Goal: Information Seeking & Learning: Find contact information

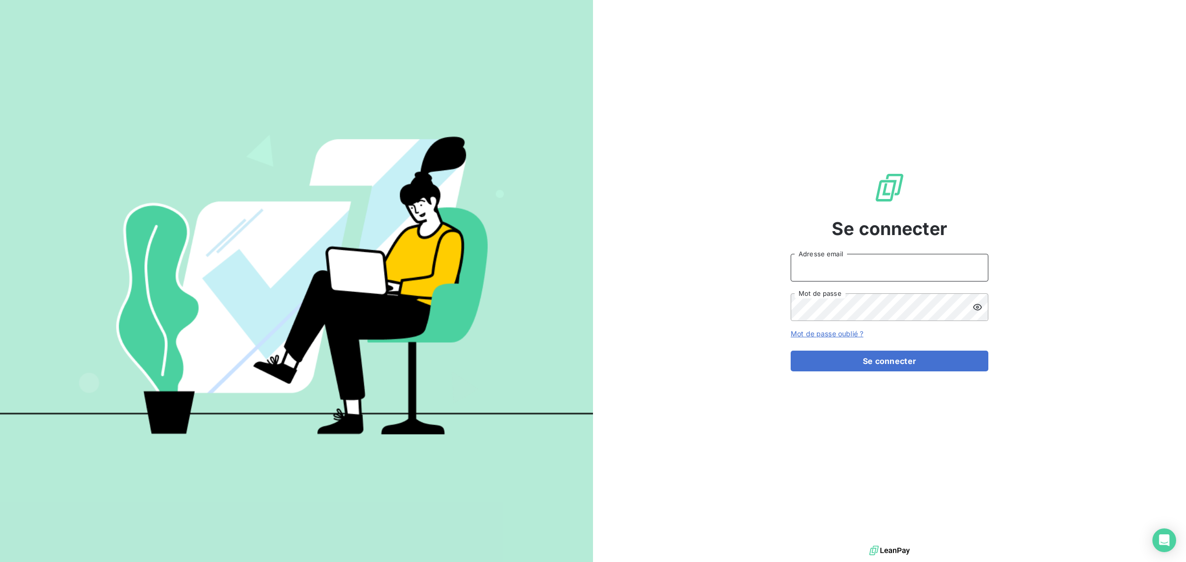
type input "[EMAIL_ADDRESS][DOMAIN_NAME]"
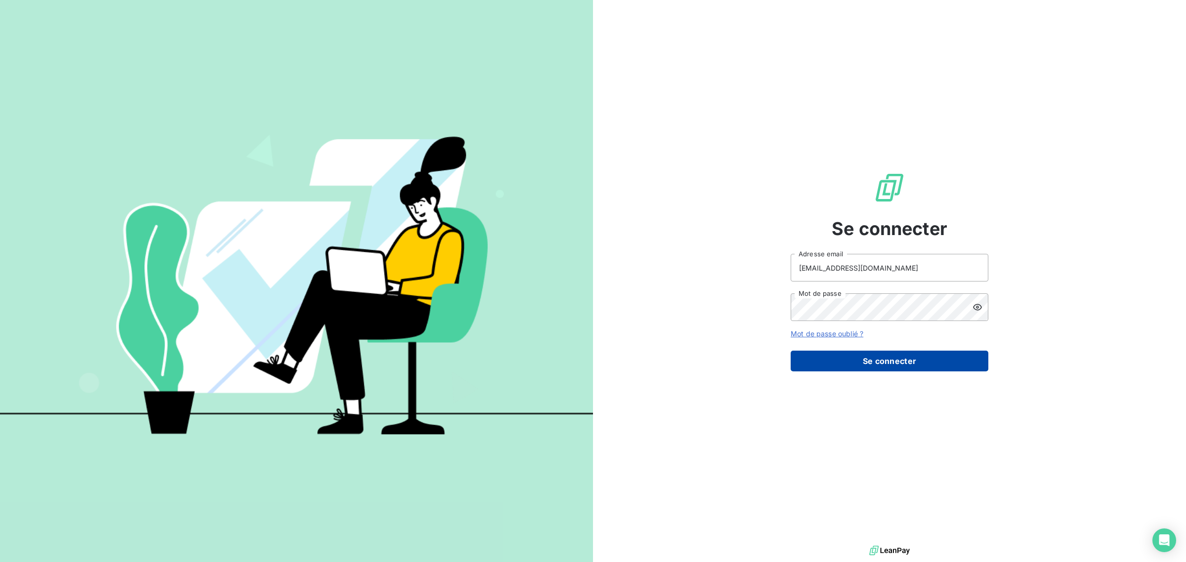
click at [878, 359] on button "Se connecter" at bounding box center [890, 361] width 198 height 21
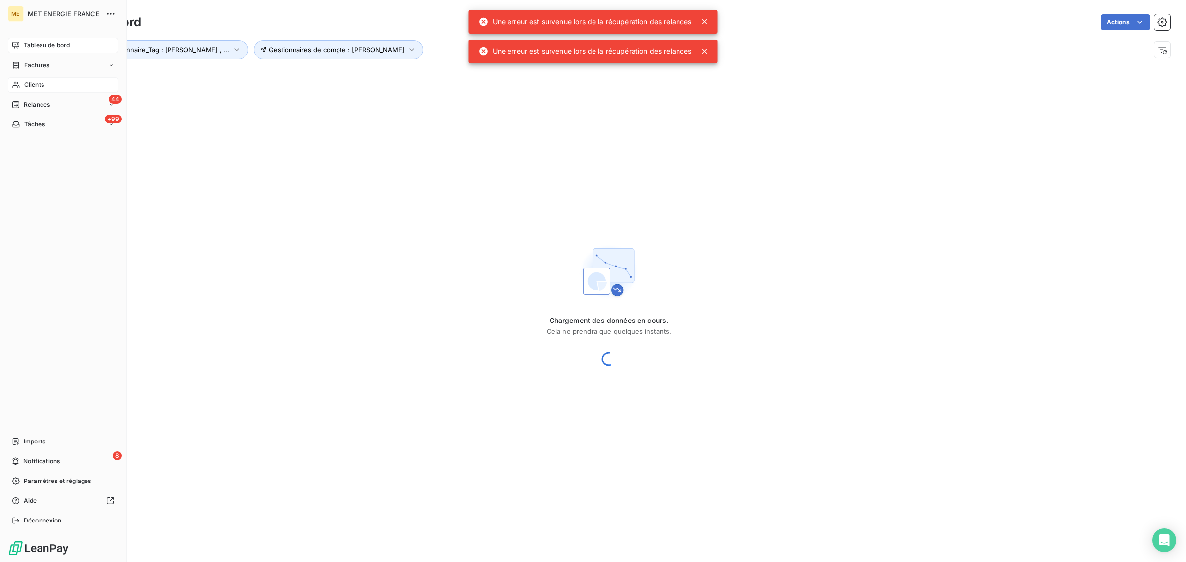
click at [16, 85] on icon at bounding box center [16, 85] width 8 height 8
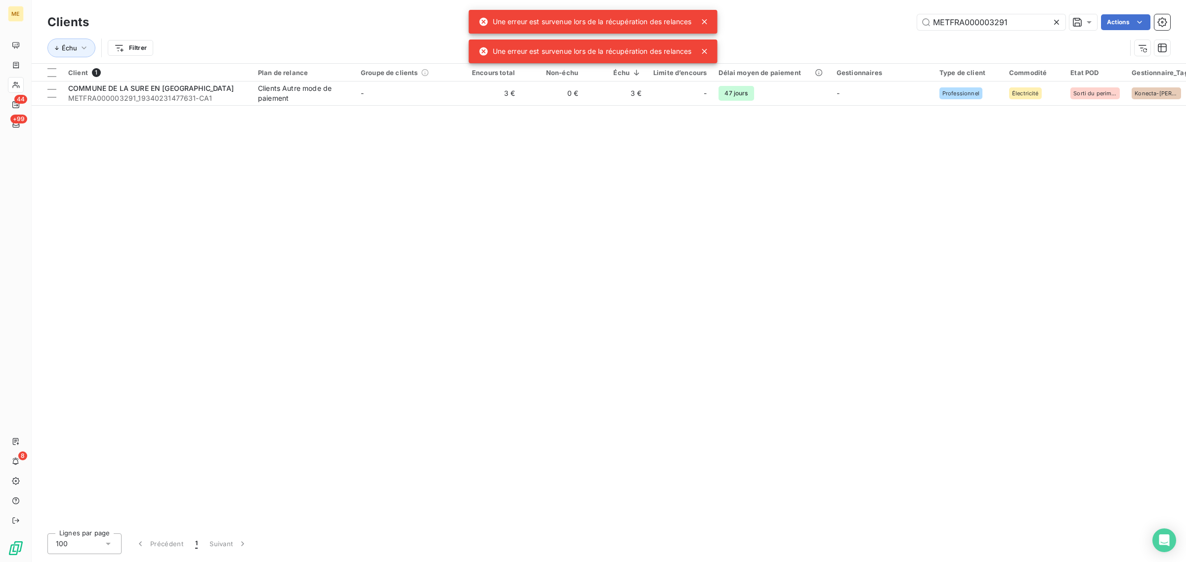
drag, startPoint x: 1030, startPoint y: 24, endPoint x: 871, endPoint y: 28, distance: 158.7
click at [871, 28] on div "METFRA000003291 Actions" at bounding box center [636, 22] width 1070 height 16
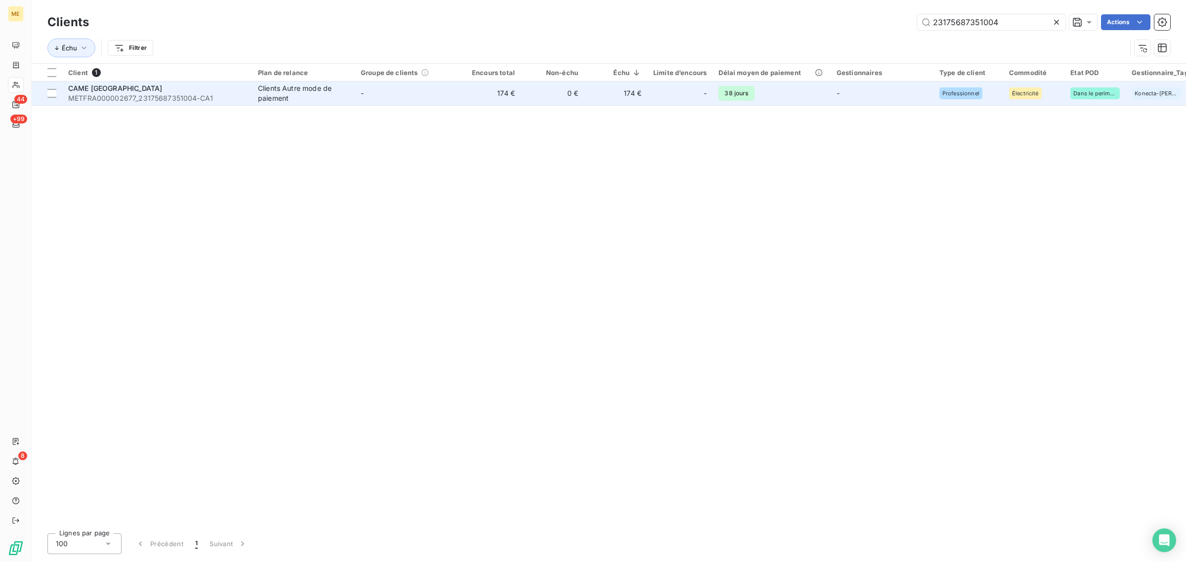
type input "23175687351004"
click at [488, 89] on td "174 €" at bounding box center [489, 94] width 63 height 24
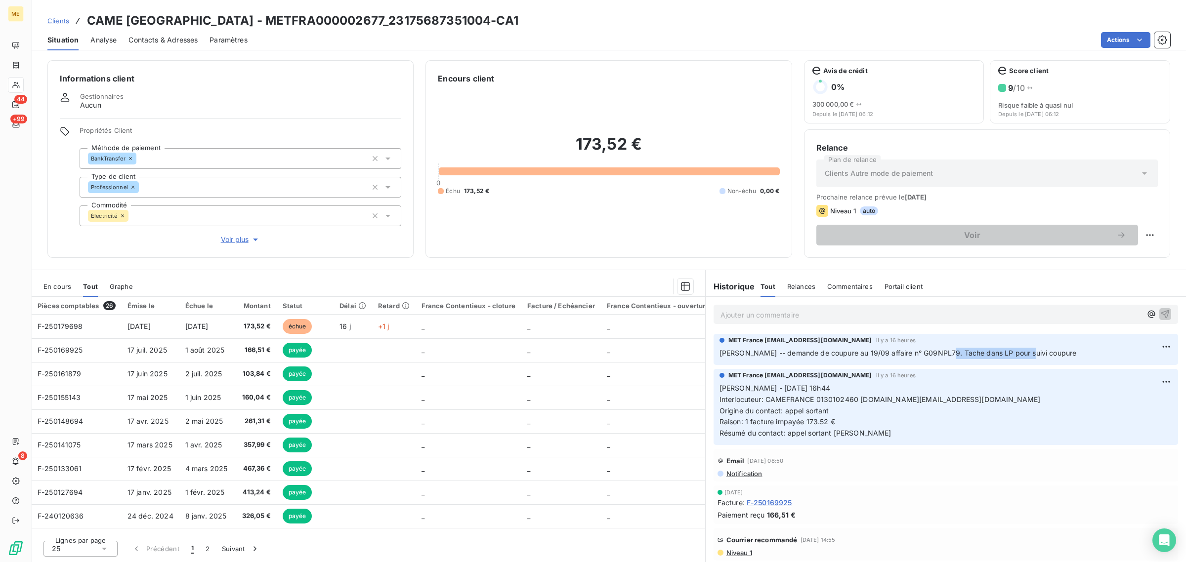
drag, startPoint x: 955, startPoint y: 357, endPoint x: 1021, endPoint y: 356, distance: 65.7
click at [1021, 356] on span "[PERSON_NAME] -- demande de coupure au 19/09 affaire n° G09NPL79. Tache dans LP…" at bounding box center [898, 353] width 357 height 8
drag, startPoint x: 889, startPoint y: 354, endPoint x: 927, endPoint y: 356, distance: 38.1
click at [927, 356] on span "[PERSON_NAME] -- demande de coupure au 19/09 affaire n° G09NPL79. Tache dans LP…" at bounding box center [898, 353] width 357 height 8
click at [852, 426] on p "[PERSON_NAME] - [DATE] 16h44 Interlocuteur: CAMEFRANCE 0130102460 [DOMAIN_NAME]…" at bounding box center [946, 411] width 453 height 56
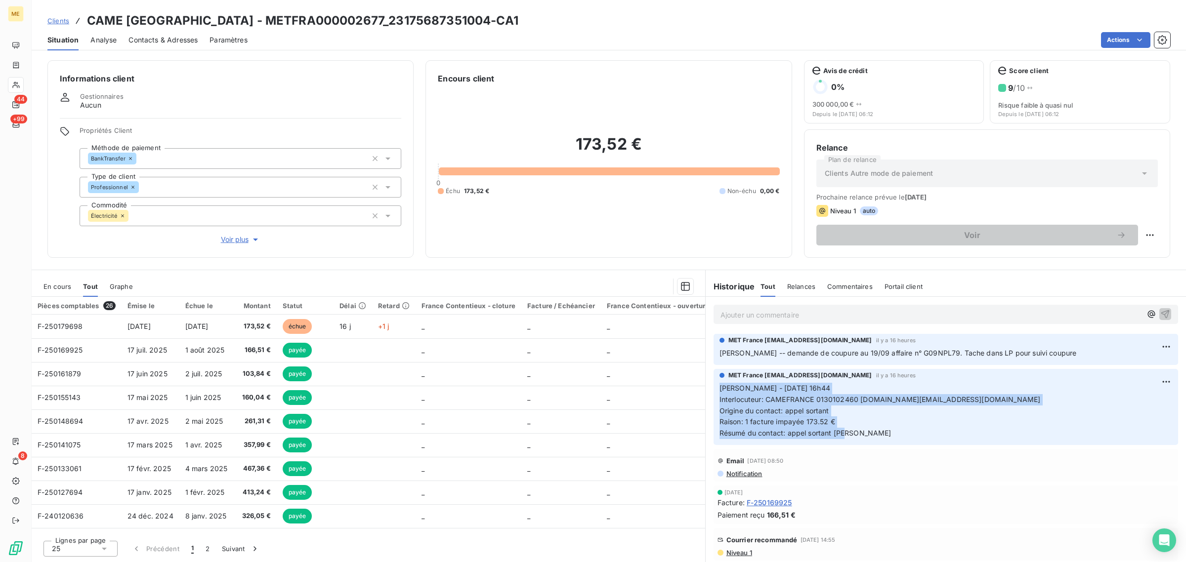
drag, startPoint x: 849, startPoint y: 434, endPoint x: 709, endPoint y: 391, distance: 145.7
click at [709, 391] on div "MET France [EMAIL_ADDRESS][DOMAIN_NAME] il y a 16 heures [PERSON_NAME] - [DATE]…" at bounding box center [946, 407] width 480 height 80
click at [816, 406] on p "[PERSON_NAME] - [DATE] 16h44 Interlocuteur: CAMEFRANCE 0130102460 [DOMAIN_NAME]…" at bounding box center [946, 411] width 453 height 56
drag, startPoint x: 829, startPoint y: 431, endPoint x: 717, endPoint y: 387, distance: 120.7
click at [717, 387] on div "MET France [EMAIL_ADDRESS][DOMAIN_NAME] il y a 16 heures [PERSON_NAME] - [DATE]…" at bounding box center [946, 407] width 465 height 76
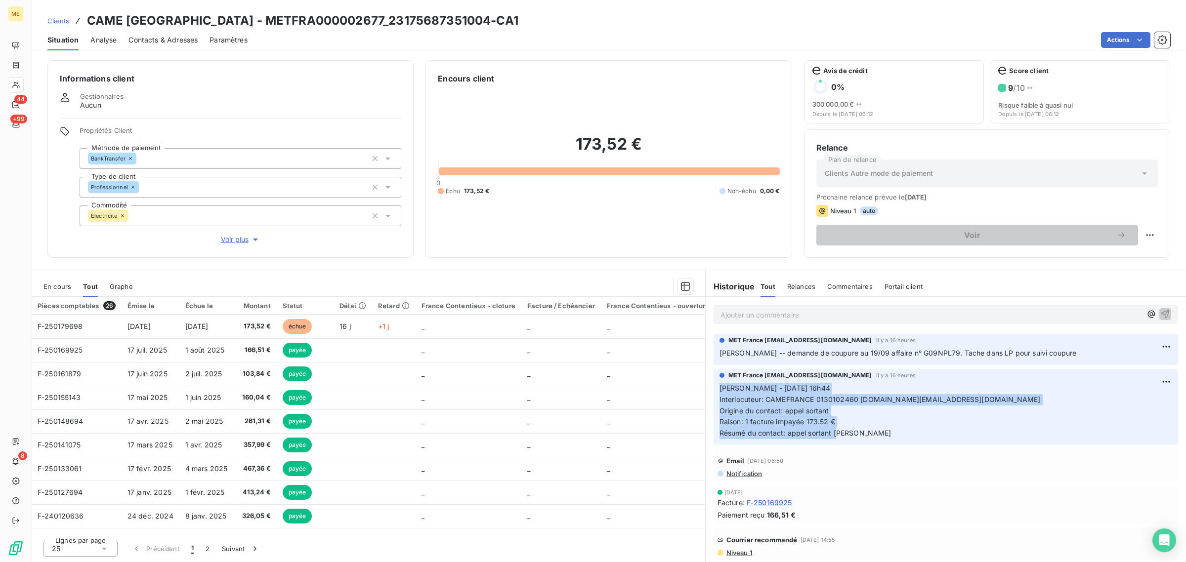
click at [859, 408] on p "[PERSON_NAME] - [DATE] 16h44 Interlocuteur: CAMEFRANCE 0130102460 [DOMAIN_NAME]…" at bounding box center [946, 411] width 453 height 56
drag, startPoint x: 848, startPoint y: 441, endPoint x: 712, endPoint y: 395, distance: 143.5
click at [712, 395] on div "MET France [EMAIL_ADDRESS][DOMAIN_NAME] il y a 16 heures [PERSON_NAME] - [DATE]…" at bounding box center [946, 407] width 480 height 80
click at [867, 419] on p "[PERSON_NAME] - [DATE] 16h44 Interlocuteur: CAMEFRANCE 0130102460 [DOMAIN_NAME]…" at bounding box center [946, 411] width 453 height 56
drag, startPoint x: 865, startPoint y: 429, endPoint x: 720, endPoint y: 394, distance: 149.9
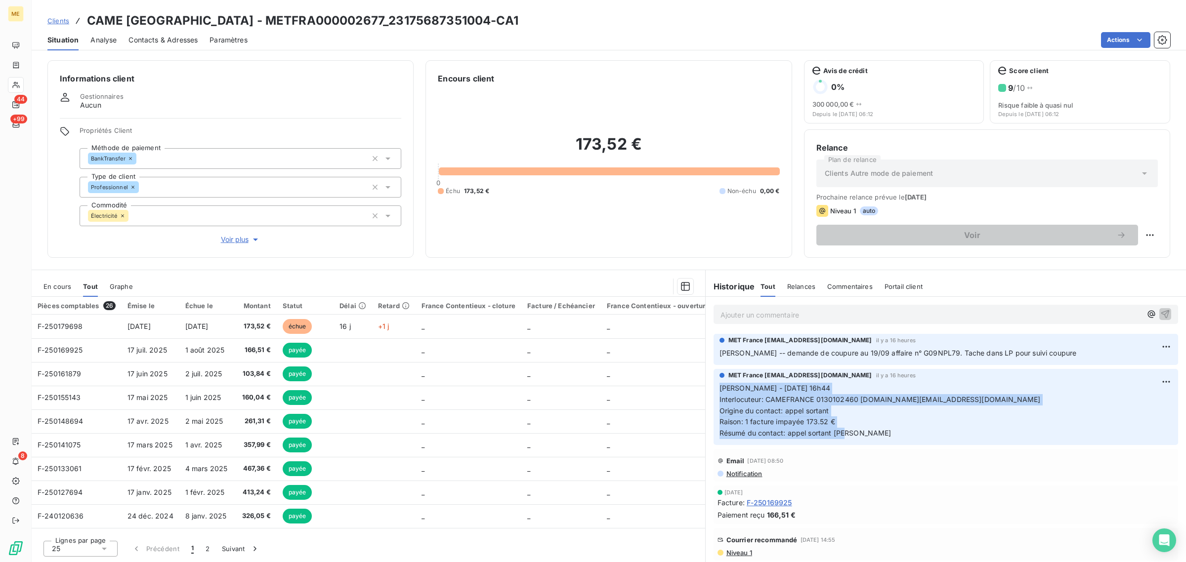
click at [720, 394] on p "[PERSON_NAME] - [DATE] 16h44 Interlocuteur: CAMEFRANCE 0130102460 [DOMAIN_NAME]…" at bounding box center [946, 411] width 453 height 56
click at [868, 398] on span "Interlocuteur: CAMEFRANCE 0130102460 [DOMAIN_NAME][EMAIL_ADDRESS][DOMAIN_NAME]" at bounding box center [880, 399] width 321 height 8
drag, startPoint x: 870, startPoint y: 428, endPoint x: 725, endPoint y: 389, distance: 149.9
click at [725, 387] on p "[PERSON_NAME] - [DATE] 16h44 Interlocuteur: CAMEFRANCE 0130102460 [DOMAIN_NAME]…" at bounding box center [946, 411] width 453 height 56
click at [863, 420] on p "[PERSON_NAME] - [DATE] 16h44 Interlocuteur: CAMEFRANCE 0130102460 [DOMAIN_NAME]…" at bounding box center [946, 411] width 453 height 56
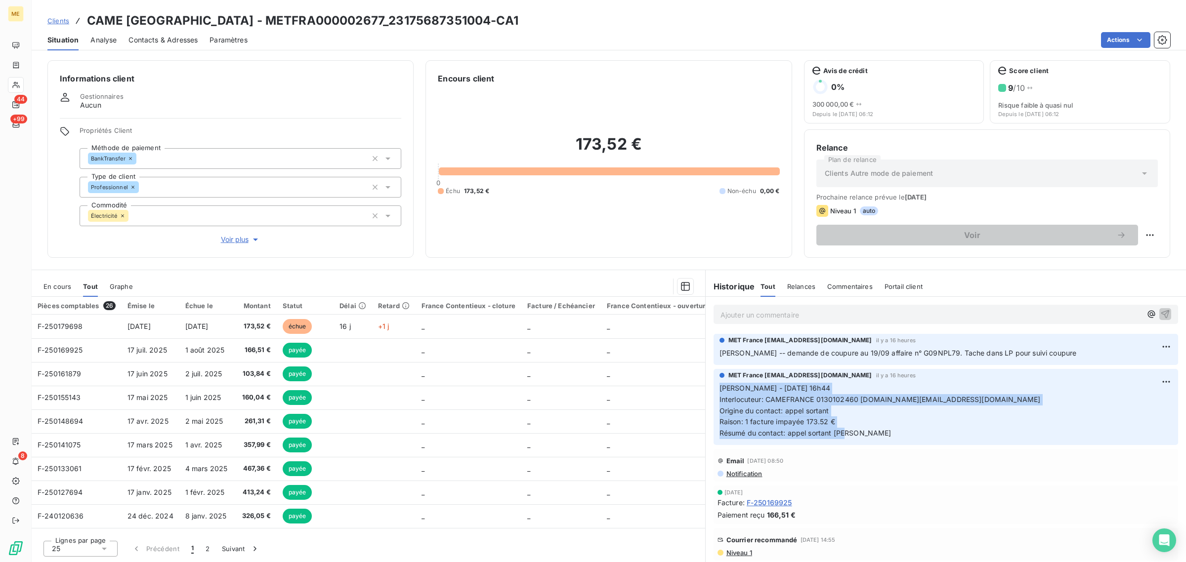
drag, startPoint x: 861, startPoint y: 440, endPoint x: 831, endPoint y: 423, distance: 34.3
click at [711, 394] on div "MET France [EMAIL_ADDRESS][DOMAIN_NAME] il y a 16 heures [PERSON_NAME] - [DATE]…" at bounding box center [946, 407] width 480 height 80
click at [895, 430] on p "[PERSON_NAME] - [DATE] 16h44 Interlocuteur: CAMEFRANCE 0130102460 [DOMAIN_NAME]…" at bounding box center [946, 411] width 453 height 56
drag, startPoint x: 846, startPoint y: 436, endPoint x: 709, endPoint y: 393, distance: 143.5
click at [709, 393] on div "MET France [EMAIL_ADDRESS][DOMAIN_NAME] il y a 16 heures [PERSON_NAME] - [DATE]…" at bounding box center [946, 407] width 480 height 80
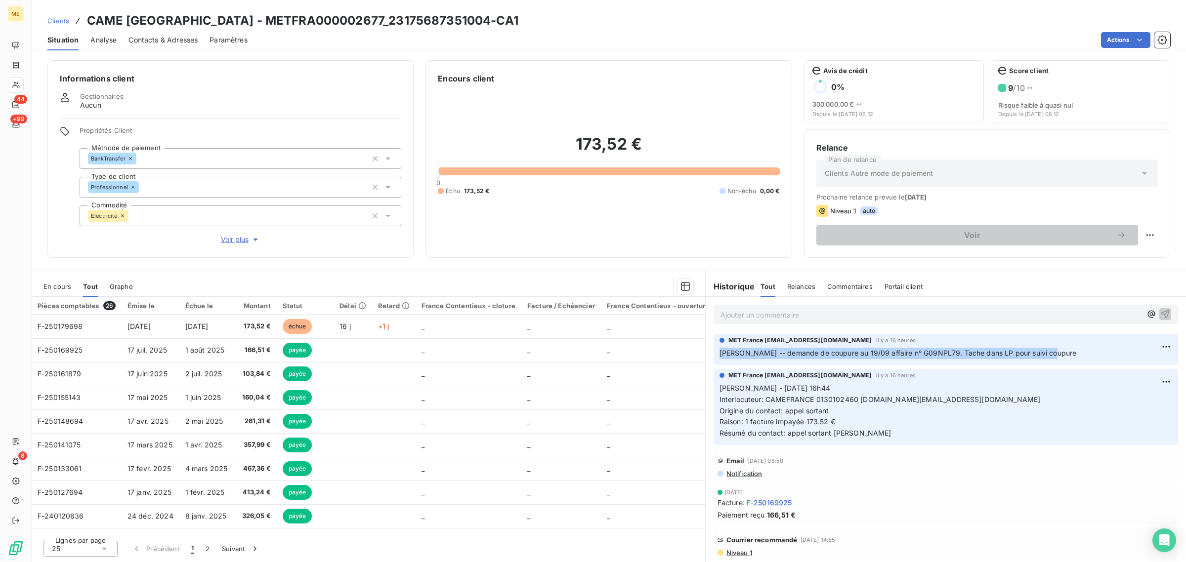
drag, startPoint x: 1063, startPoint y: 350, endPoint x: 712, endPoint y: 359, distance: 351.0
click at [712, 359] on div "MET France [EMAIL_ADDRESS][DOMAIN_NAME] il y a 16 heures [PERSON_NAME] -- deman…" at bounding box center [946, 349] width 480 height 35
click at [870, 422] on p "[PERSON_NAME] - [DATE] 16h44 Interlocuteur: CAMEFRANCE 0130102460 [DOMAIN_NAME]…" at bounding box center [946, 411] width 453 height 56
drag, startPoint x: 241, startPoint y: 243, endPoint x: 535, endPoint y: 258, distance: 294.9
click at [241, 243] on span "Voir plus" at bounding box center [241, 240] width 40 height 10
